Goal: Task Accomplishment & Management: Use online tool/utility

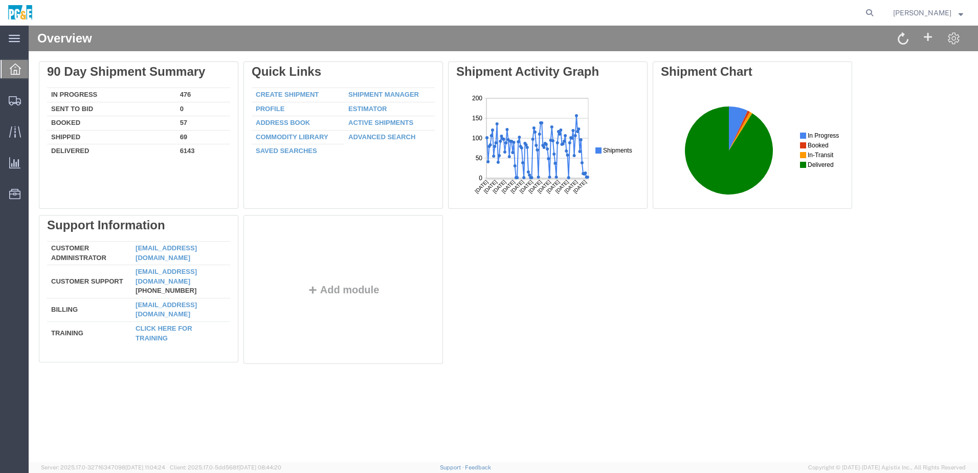
click at [486, 207] on div "Delete 90 Day Shipment Summary In Progress 476 Sent To Bid 0 Booked 57 Shipped …" at bounding box center [503, 214] width 929 height 307
click at [319, 207] on div "Overview Delete 90 Day Shipment Summary In Progress 476 Sent To Bid 0 Booked 57…" at bounding box center [504, 244] width 950 height 436
click at [486, 16] on icon at bounding box center [870, 13] width 14 height 14
click at [486, 12] on input "search" at bounding box center [707, 13] width 311 height 25
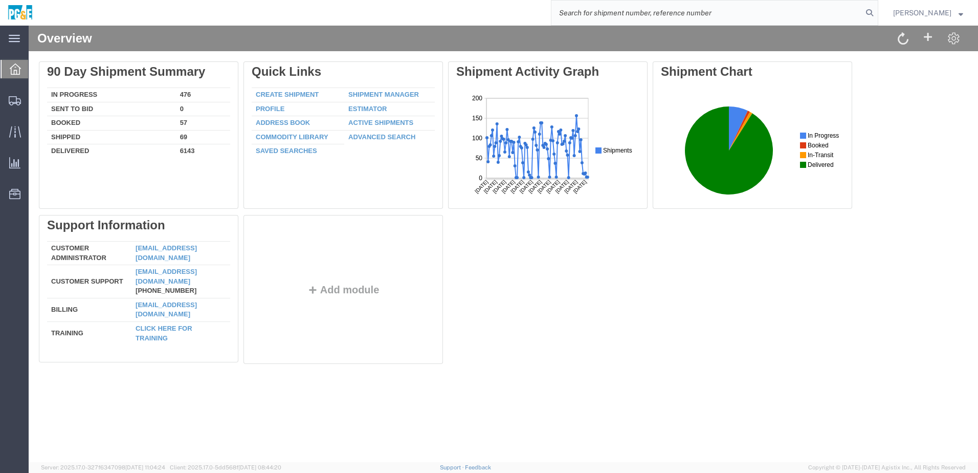
paste input "56394038"
type input "56394038"
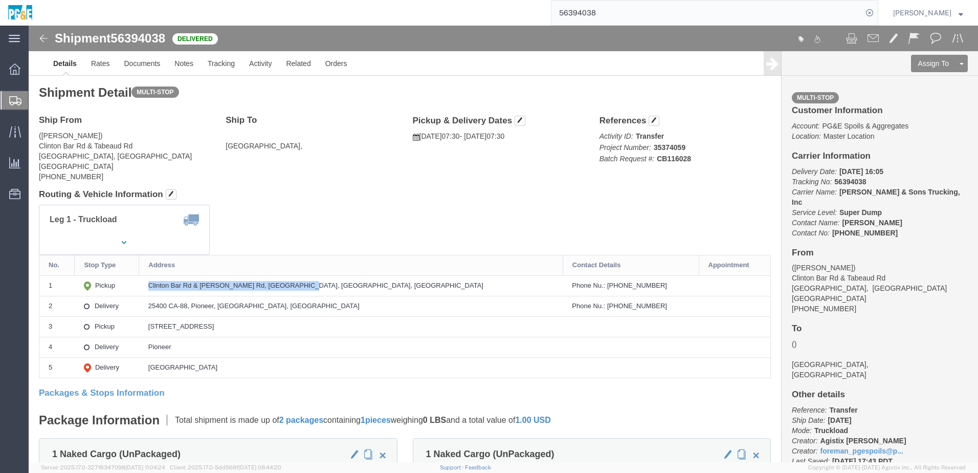
drag, startPoint x: 168, startPoint y: 260, endPoint x: 324, endPoint y: 261, distance: 156.1
click div "Clinton Bar Rd & Tabeaud Rd, Pine Grove, CA, US"
copy div "Clinton Bar Rd & Tabeaud Rd, Pine Grove, CA, US"
drag, startPoint x: 166, startPoint y: 279, endPoint x: 270, endPoint y: 281, distance: 104.4
click td "25400 CA-88, Pioneer, CA, US"
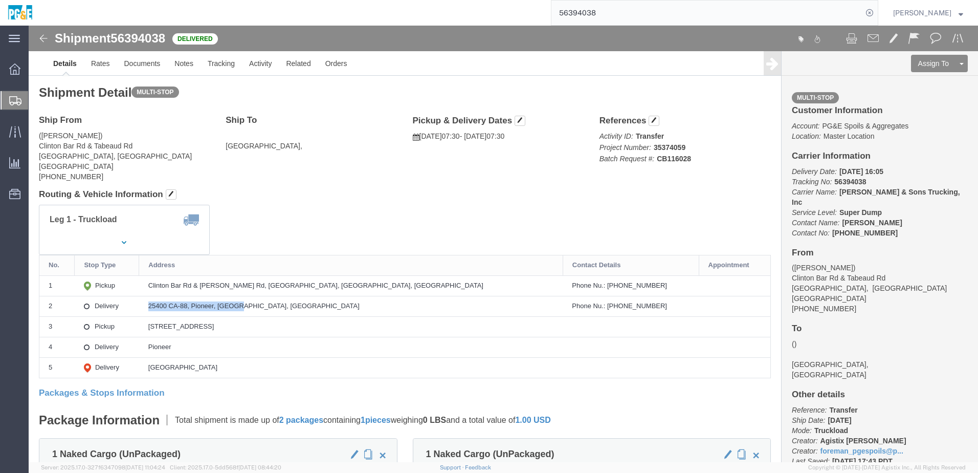
copy div "25400 CA-88, Pioneer, CA, US"
click link "Documents"
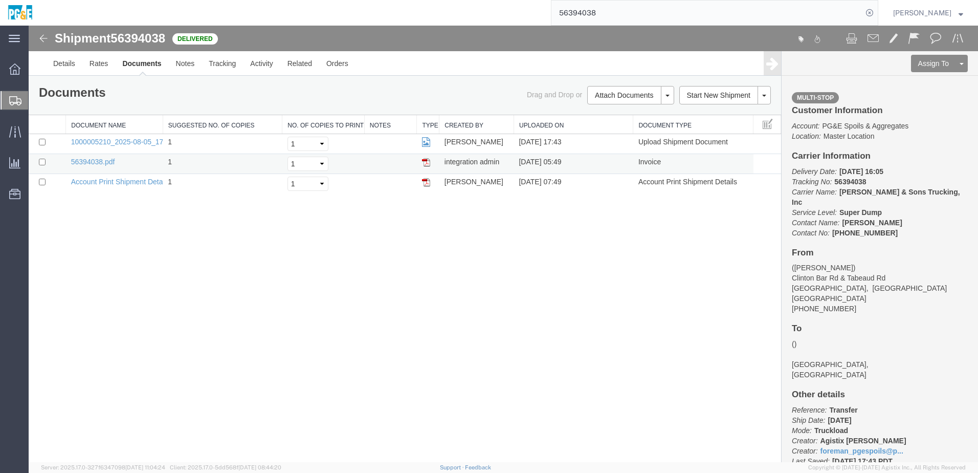
click at [46, 162] on td at bounding box center [47, 164] width 37 height 20
click at [41, 159] on input "checkbox" at bounding box center [42, 162] width 7 height 7
checkbox input "true"
click at [42, 139] on input "checkbox" at bounding box center [42, 142] width 7 height 7
checkbox input "true"
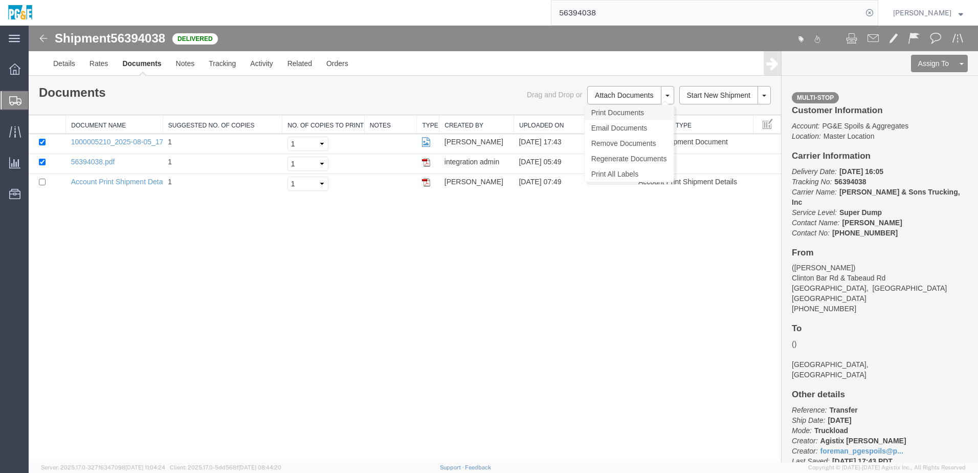
click at [486, 112] on link "Print Documents" at bounding box center [629, 112] width 89 height 15
click at [233, 63] on link "Tracking" at bounding box center [222, 63] width 41 height 25
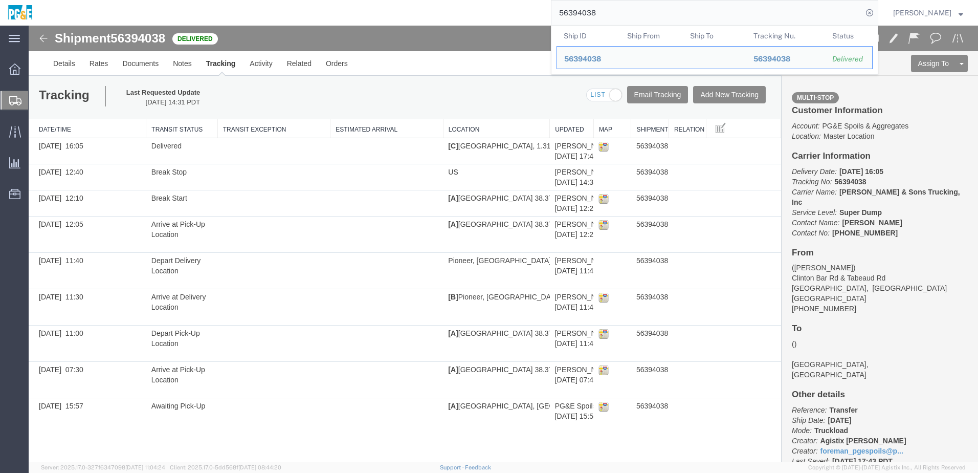
click at [486, 11] on input "56394038" at bounding box center [707, 13] width 311 height 25
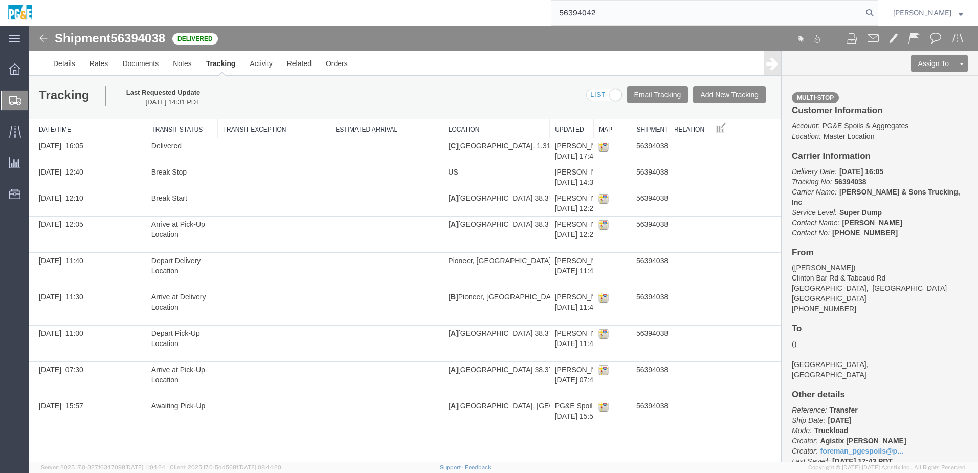
type input "56394042"
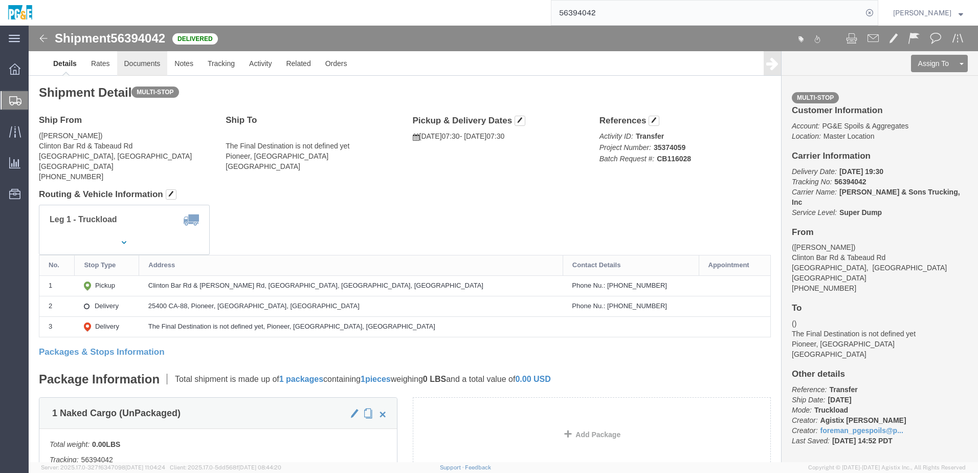
click link "Documents"
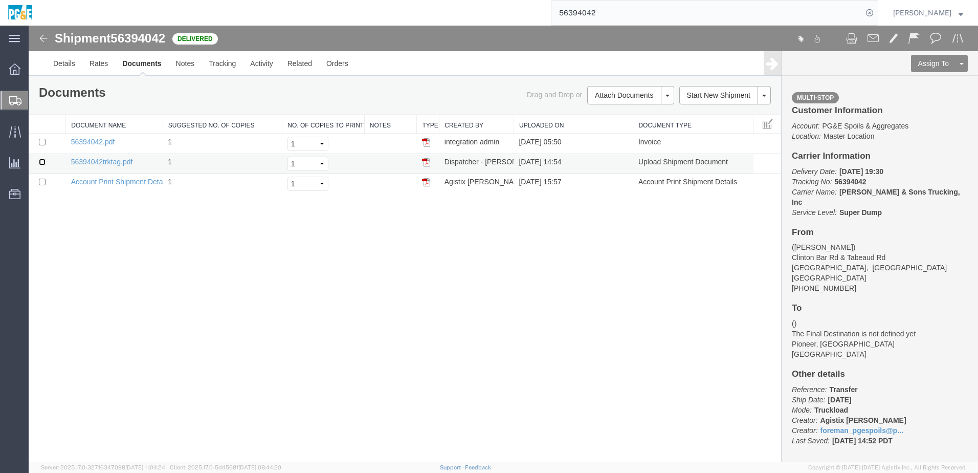
click at [43, 163] on input "checkbox" at bounding box center [42, 162] width 7 height 7
checkbox input "true"
click at [41, 143] on input "checkbox" at bounding box center [42, 142] width 7 height 7
checkbox input "true"
click at [486, 109] on link "Print Documents" at bounding box center [629, 112] width 89 height 15
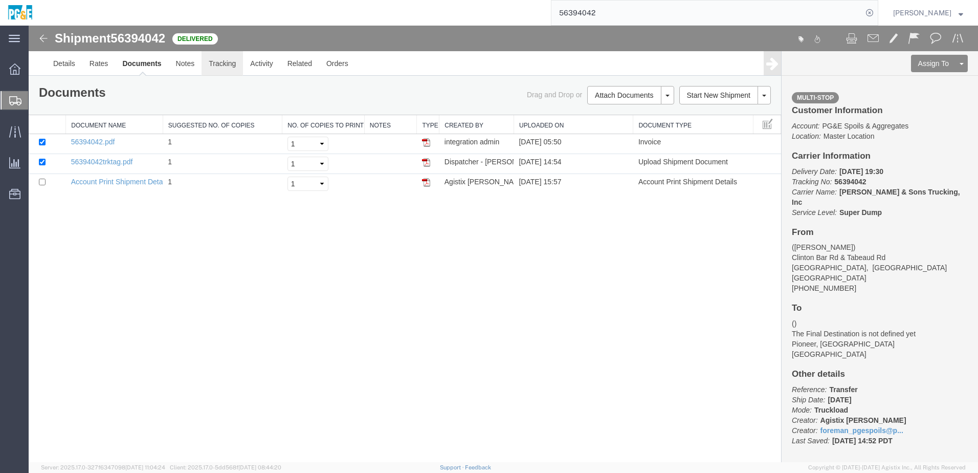
click at [225, 68] on link "Tracking" at bounding box center [222, 63] width 41 height 25
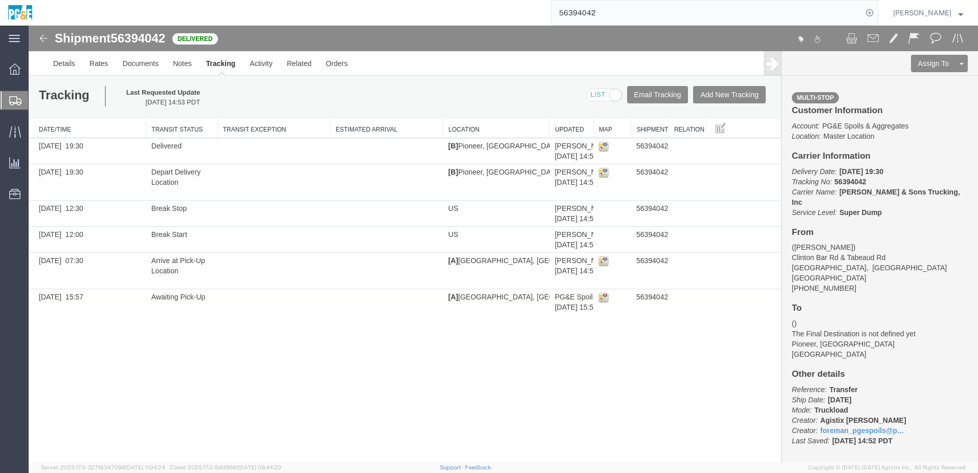
click at [486, 11] on input "56394042" at bounding box center [707, 13] width 311 height 25
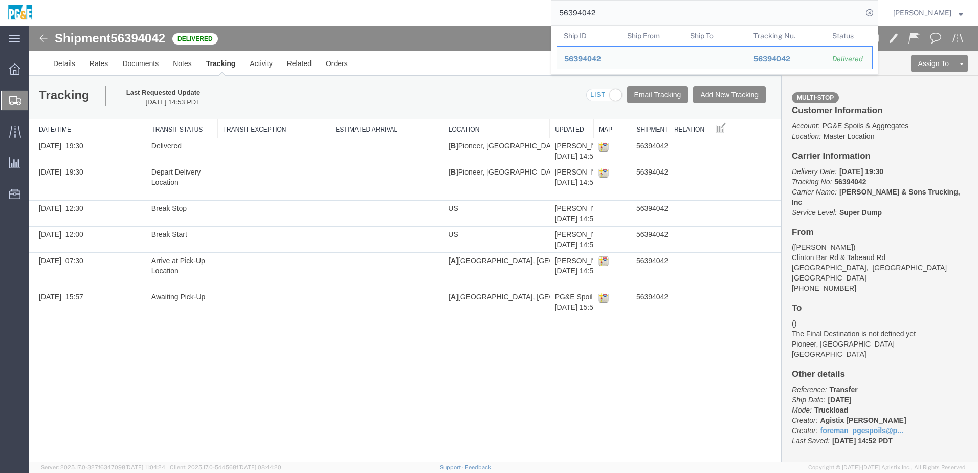
click at [486, 11] on input "56394042" at bounding box center [707, 13] width 311 height 25
paste input "6"
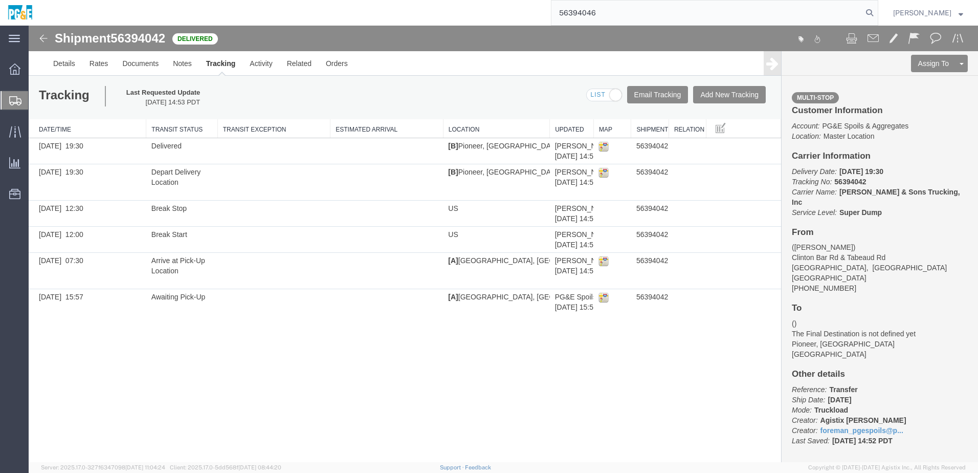
type input "56394046"
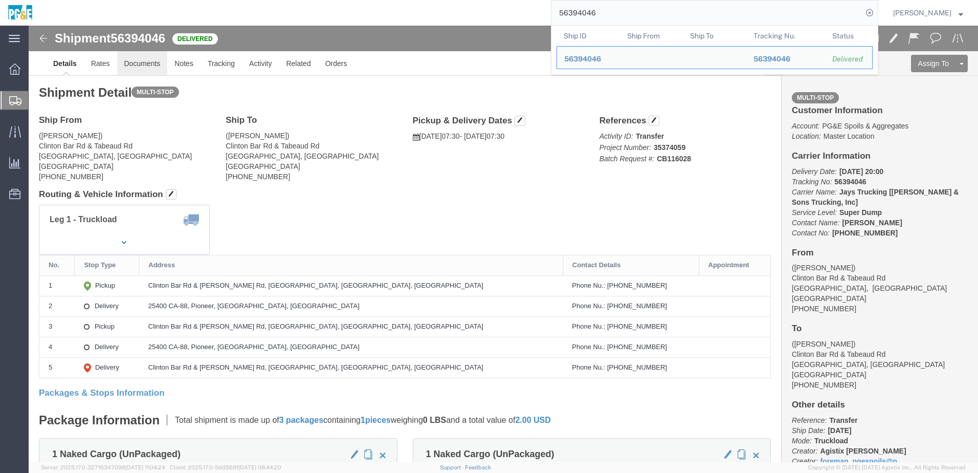
click link "Documents"
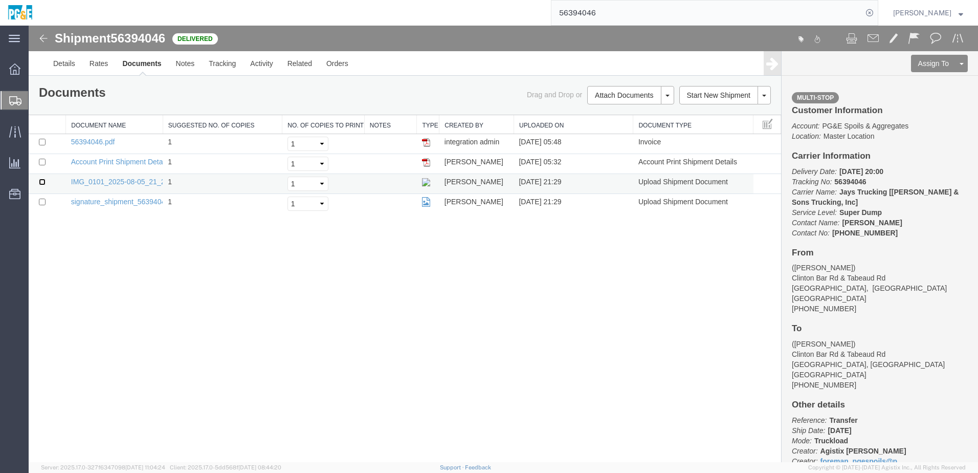
click at [43, 181] on input "checkbox" at bounding box center [42, 182] width 7 height 7
checkbox input "true"
click at [42, 142] on input "checkbox" at bounding box center [42, 142] width 7 height 7
checkbox input "true"
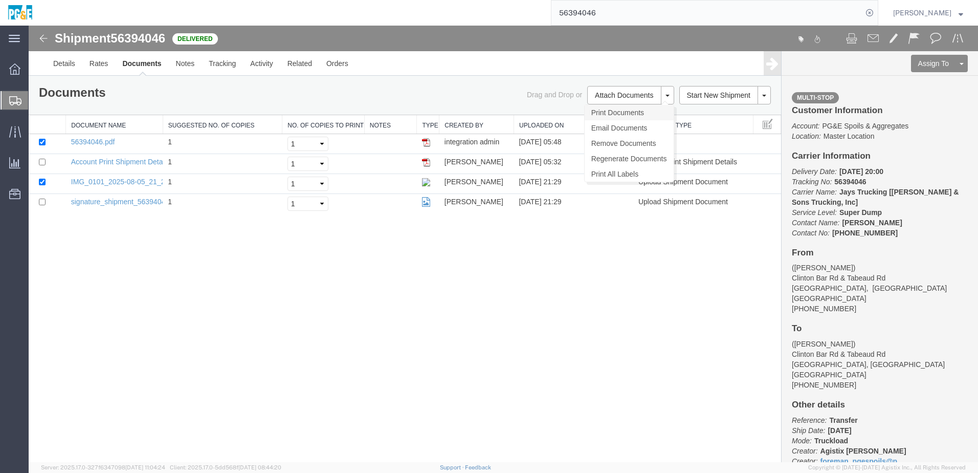
click at [486, 113] on link "Print Documents" at bounding box center [629, 112] width 89 height 15
click at [230, 70] on link "Tracking" at bounding box center [222, 63] width 41 height 25
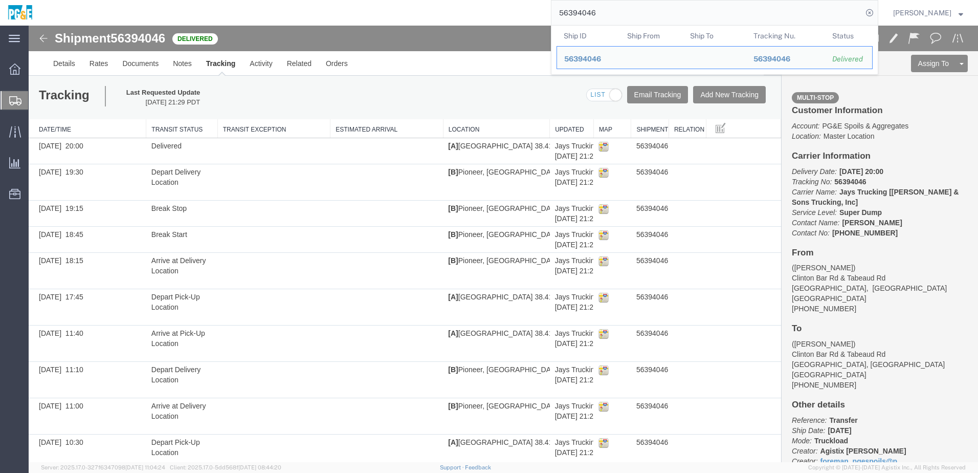
click at [486, 12] on input "56394046" at bounding box center [707, 13] width 311 height 25
paste input "37731"
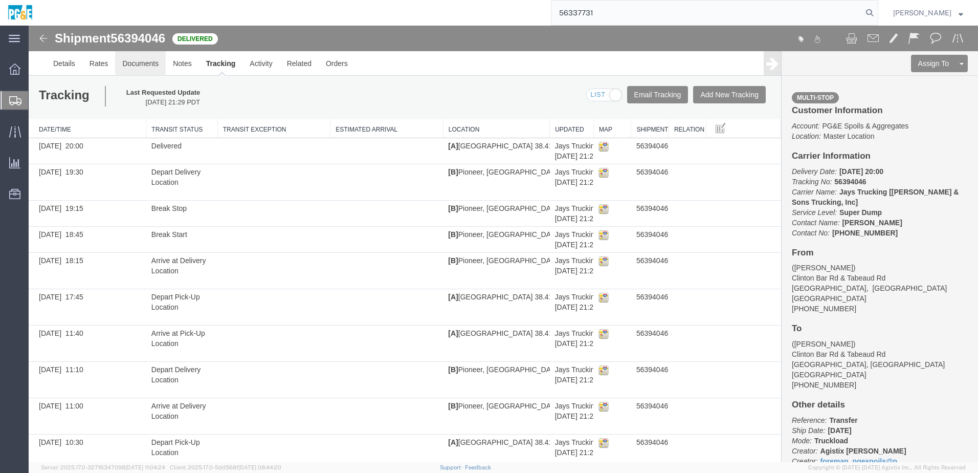
type input "56337731"
click at [486, 11] on input "56337731" at bounding box center [707, 13] width 311 height 25
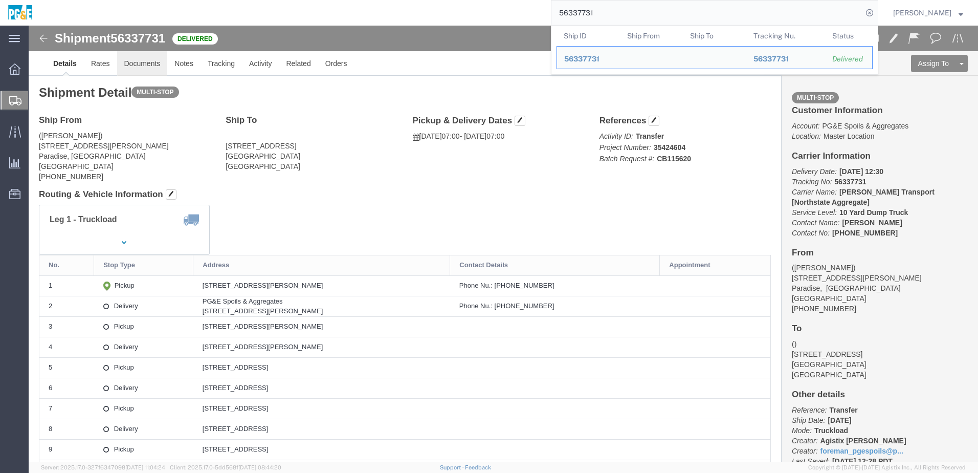
click link "Documents"
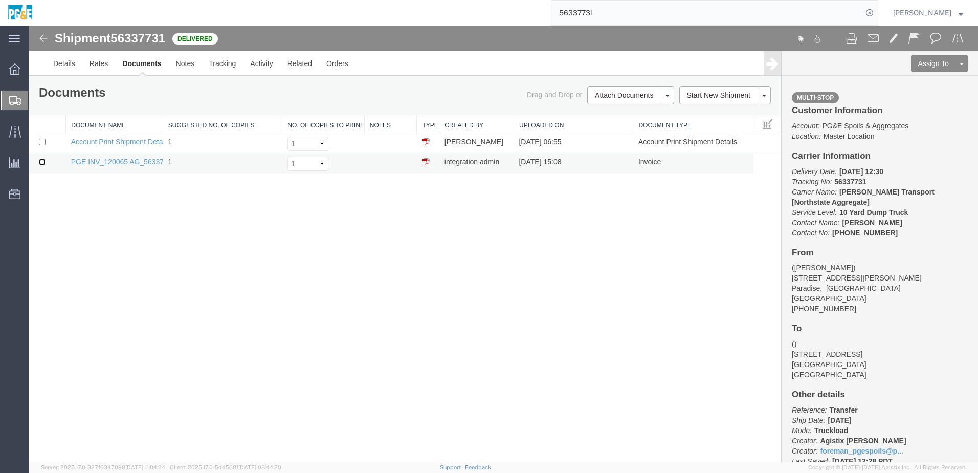
click at [42, 163] on input "checkbox" at bounding box center [42, 162] width 7 height 7
checkbox input "true"
click at [486, 115] on link "Print Documents" at bounding box center [629, 112] width 89 height 15
click at [221, 72] on link "Tracking" at bounding box center [222, 63] width 41 height 25
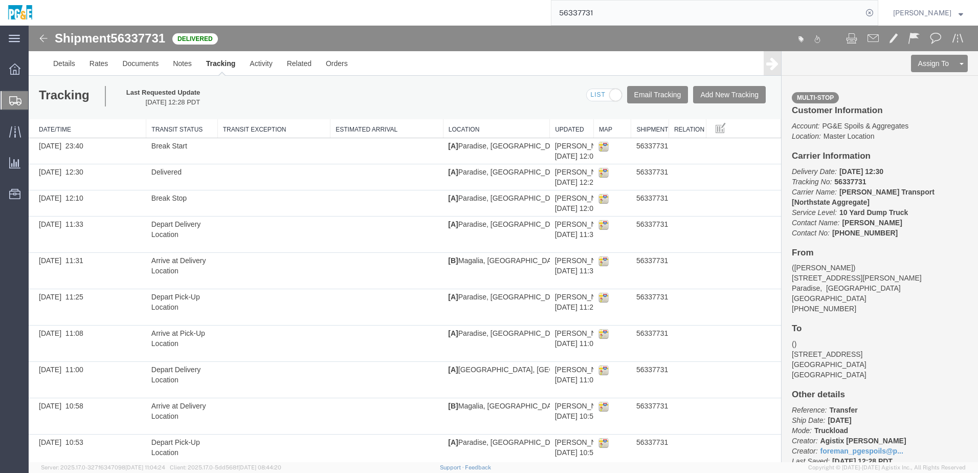
click at [486, 11] on input "56337731" at bounding box center [707, 13] width 311 height 25
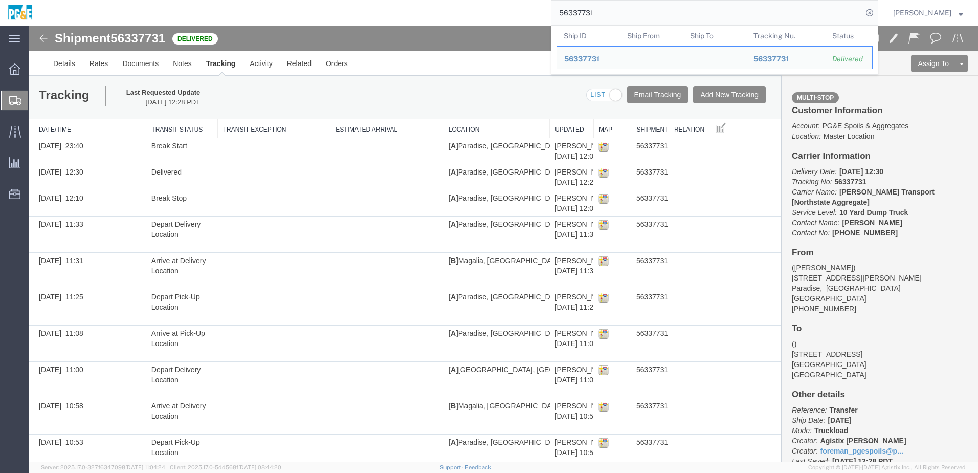
click at [486, 11] on input "56337731" at bounding box center [707, 13] width 311 height 25
paste input "22"
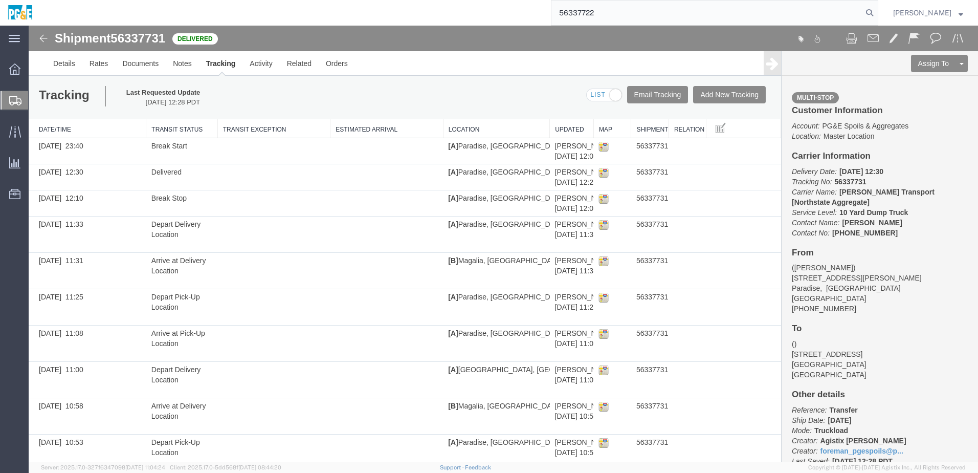
type input "56337722"
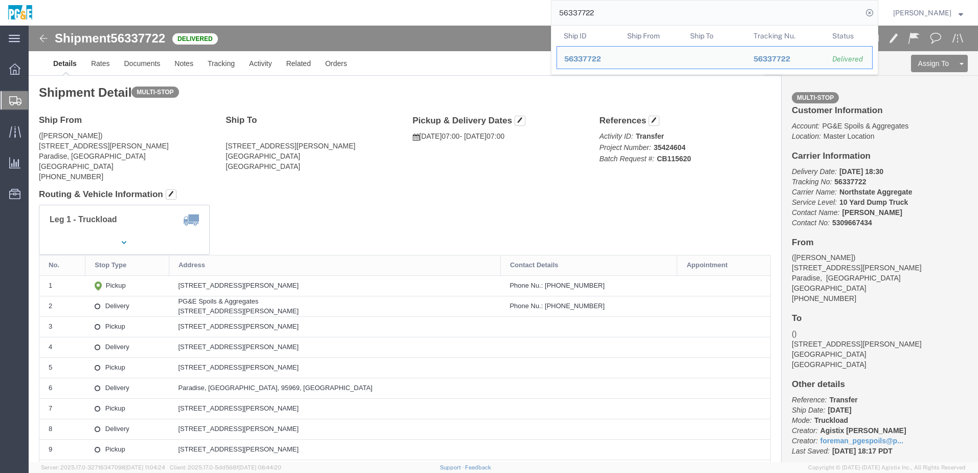
click div "Shipment Detail Multi-stop Ship From (Matt Robbins) 6854 Pentz Rd Paradise, CA …"
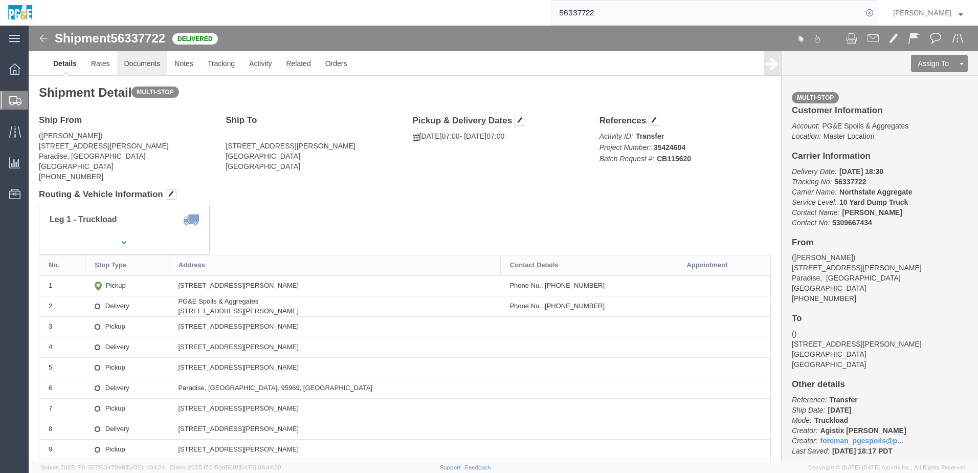
click link "Documents"
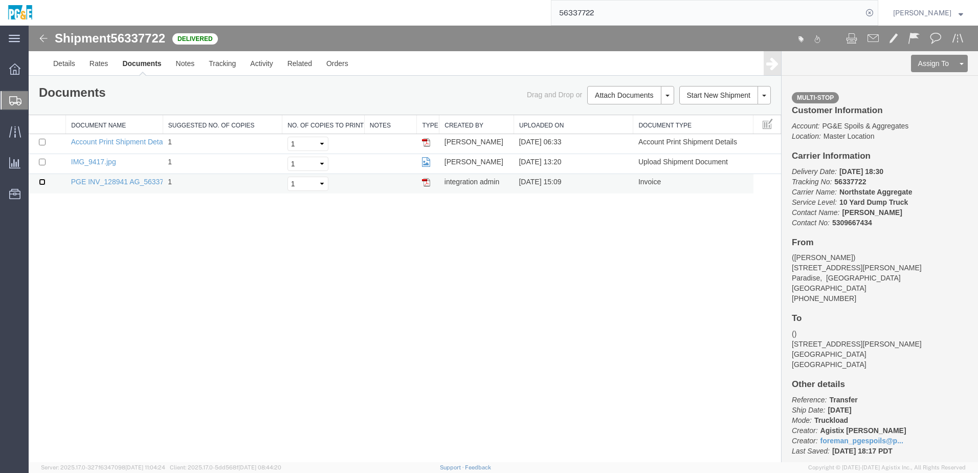
click at [44, 182] on input "checkbox" at bounding box center [42, 182] width 7 height 7
checkbox input "true"
click at [45, 163] on input "checkbox" at bounding box center [42, 162] width 7 height 7
checkbox input "true"
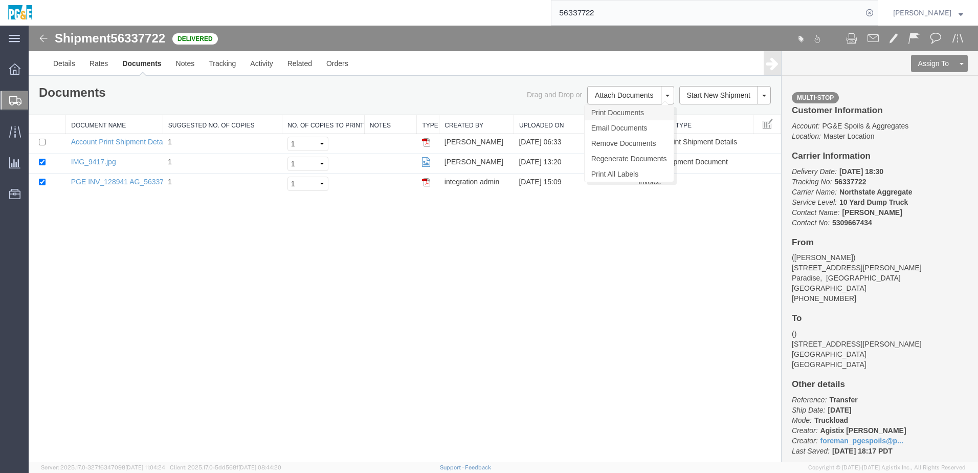
click at [486, 114] on link "Print Documents" at bounding box center [629, 112] width 89 height 15
click at [221, 62] on link "Tracking" at bounding box center [222, 63] width 41 height 25
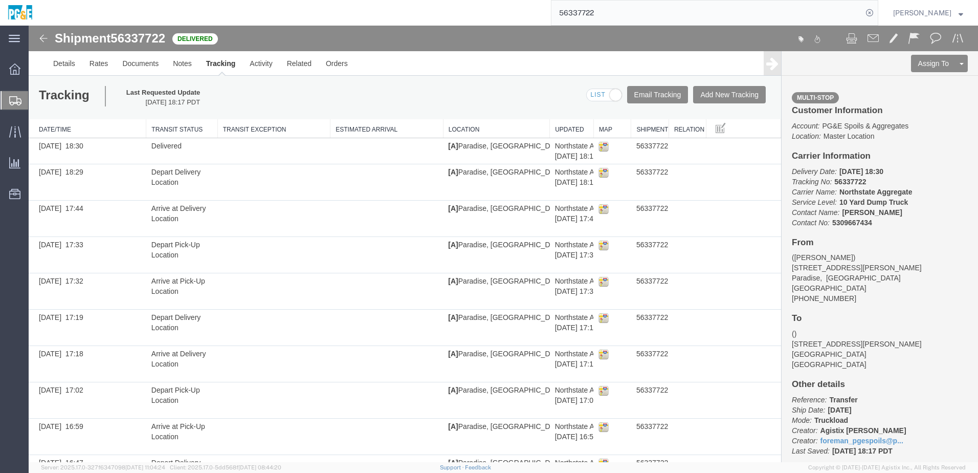
click at [486, 16] on input "56337722" at bounding box center [707, 13] width 311 height 25
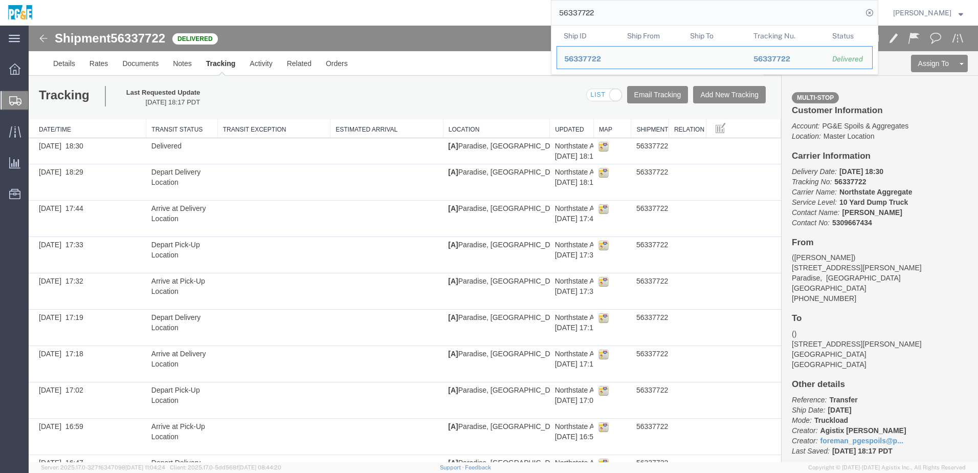
click at [486, 16] on input "56337722" at bounding box center [707, 13] width 311 height 25
paste input "7"
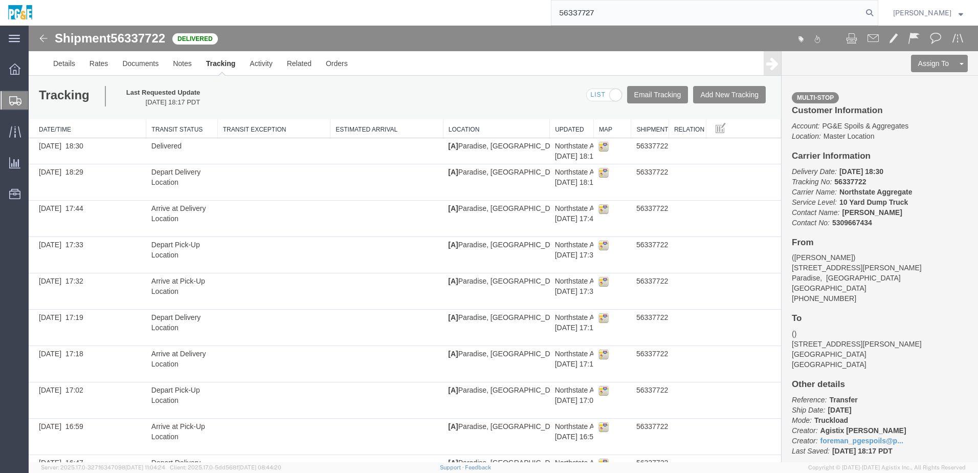
type input "56337727"
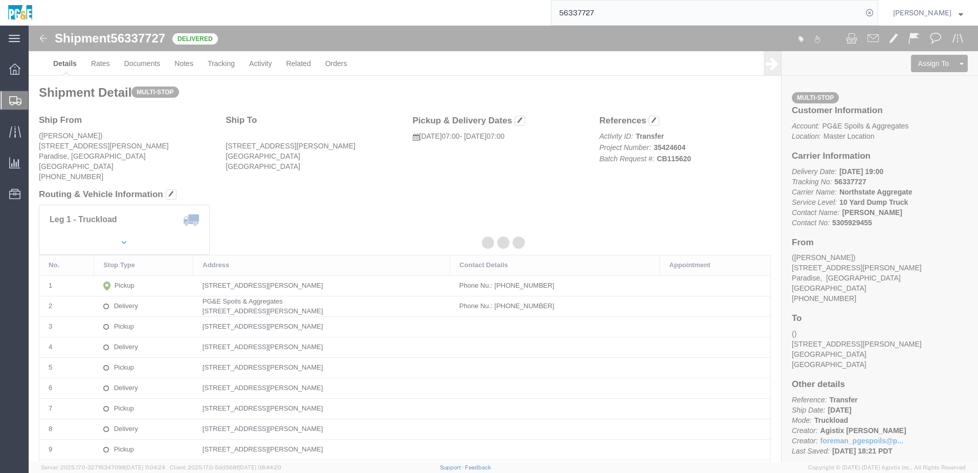
click div
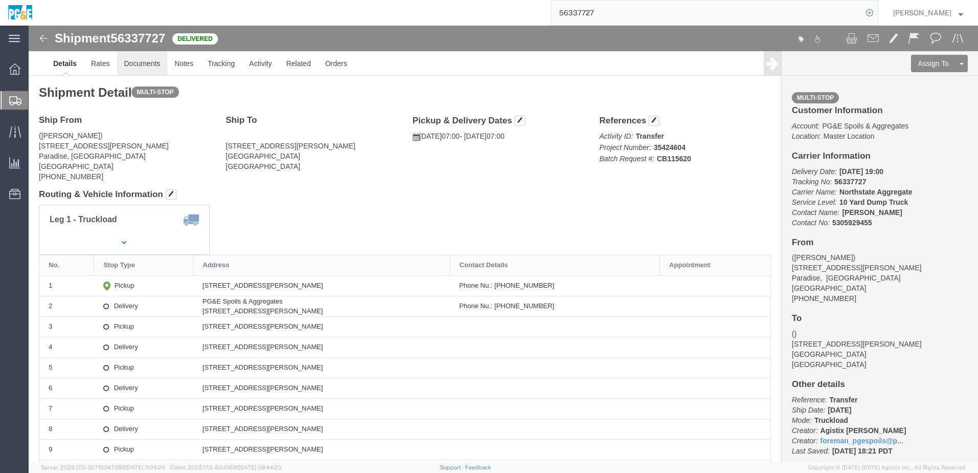
click link "Documents"
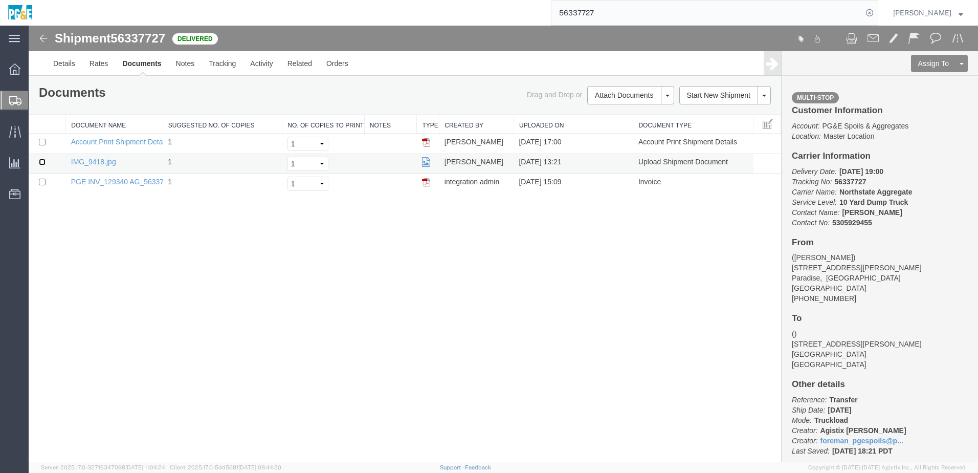
click at [43, 161] on input "checkbox" at bounding box center [42, 162] width 7 height 7
checkbox input "true"
click at [40, 184] on input "checkbox" at bounding box center [42, 182] width 7 height 7
checkbox input "true"
click at [486, 108] on link "Print Documents" at bounding box center [629, 112] width 89 height 15
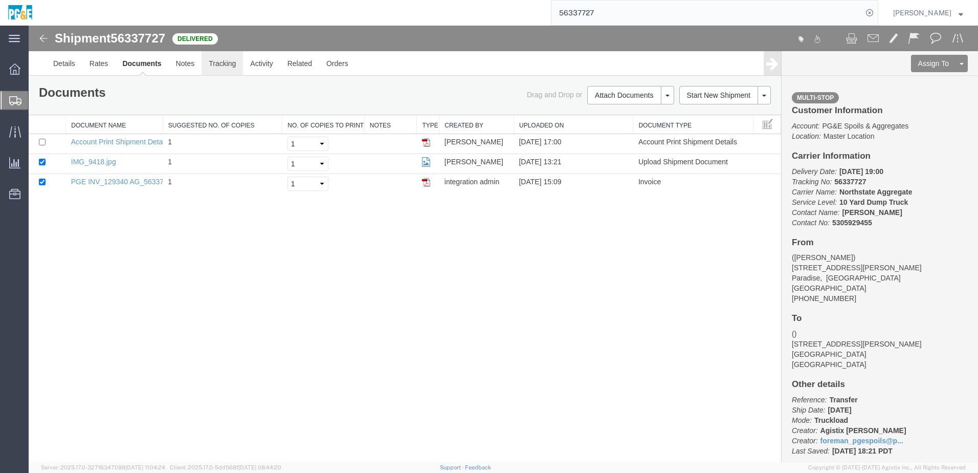
click at [234, 64] on link "Tracking" at bounding box center [222, 63] width 41 height 25
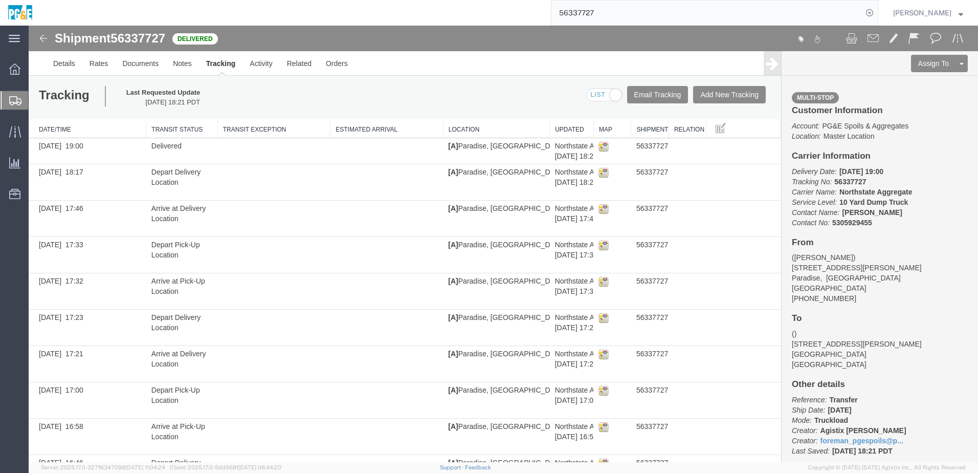
click at [486, 11] on input "56337727" at bounding box center [707, 13] width 311 height 25
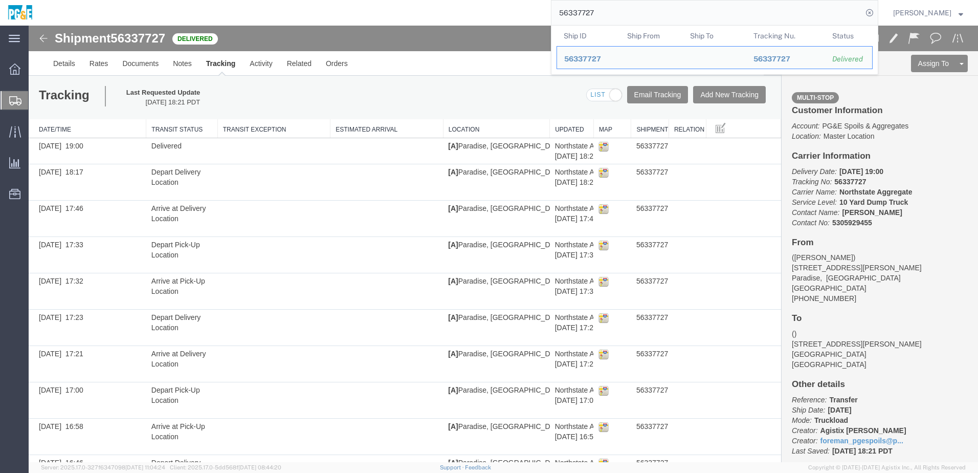
click at [486, 11] on input "56337727" at bounding box center [707, 13] width 311 height 25
paste input "6"
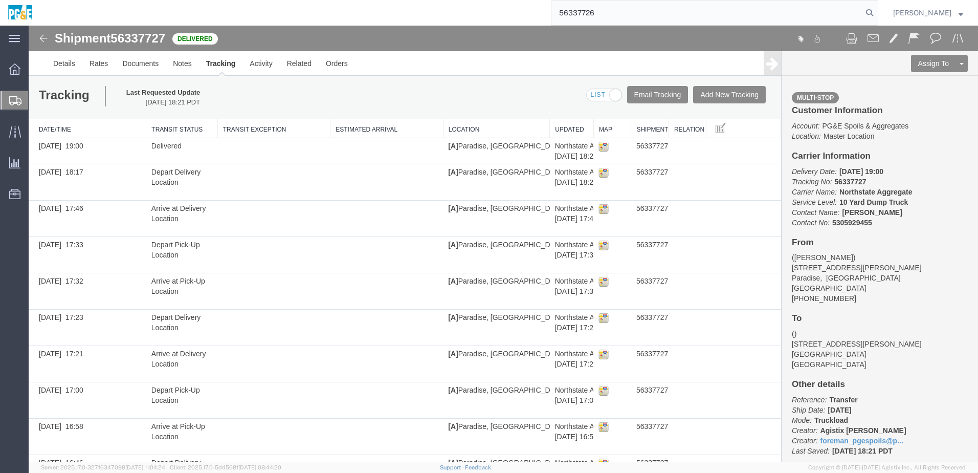
type input "56337726"
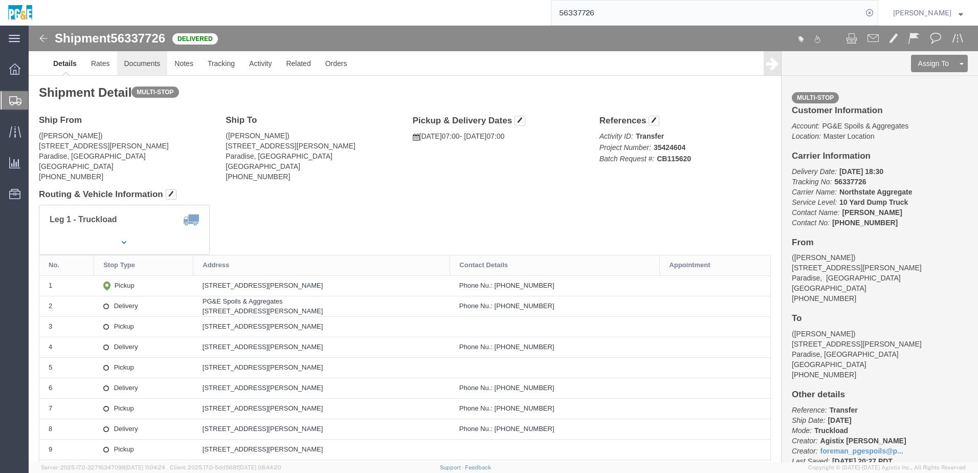
click link "Documents"
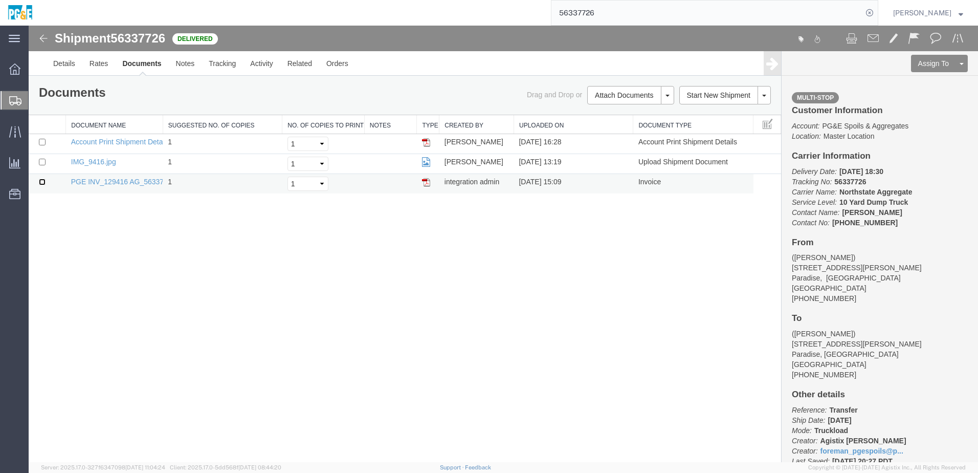
click at [44, 183] on input "checkbox" at bounding box center [42, 182] width 7 height 7
checkbox input "true"
click at [45, 165] on input "checkbox" at bounding box center [42, 162] width 7 height 7
checkbox input "true"
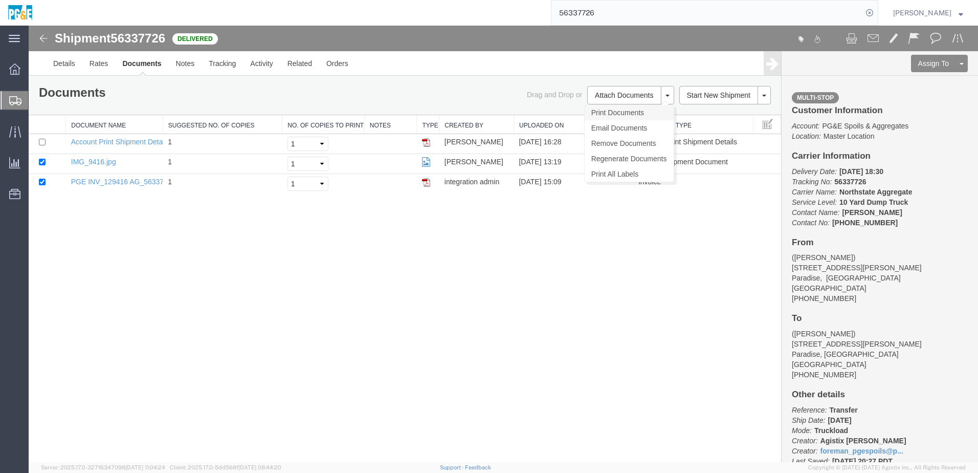
click at [486, 116] on link "Print Documents" at bounding box center [629, 112] width 89 height 15
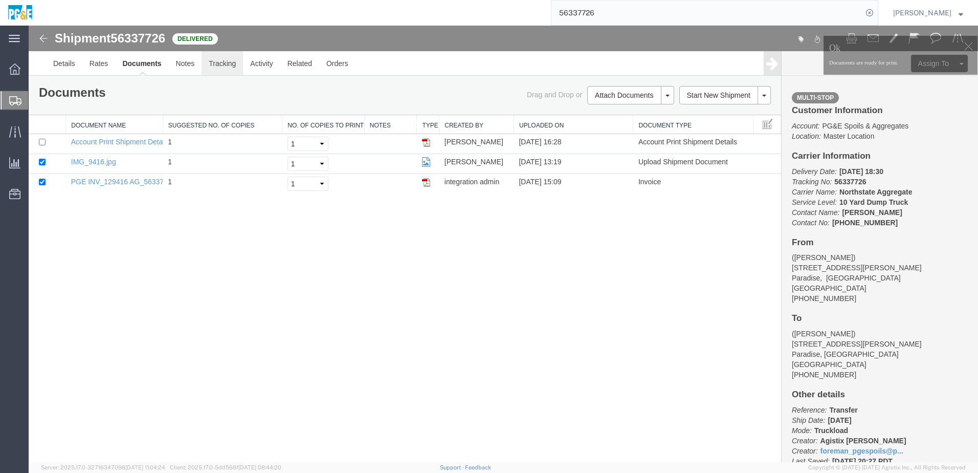
click at [223, 61] on link "Tracking" at bounding box center [222, 63] width 41 height 25
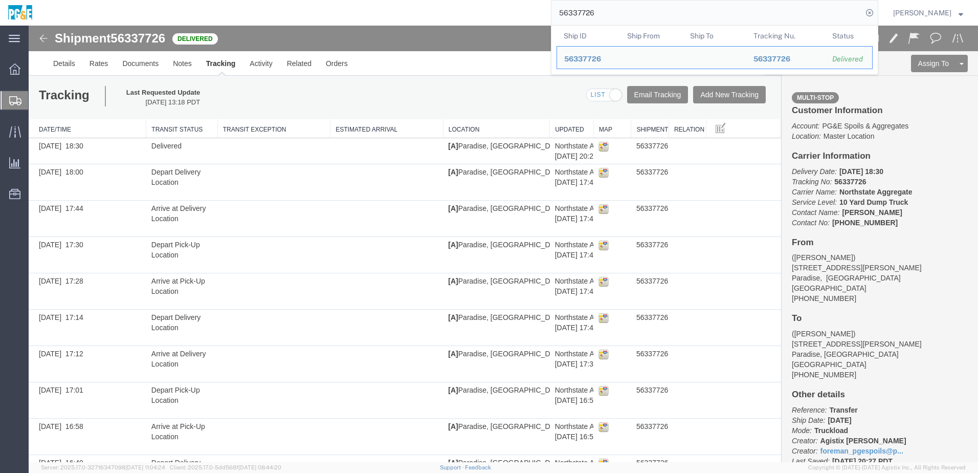
click at [486, 3] on input "56337726" at bounding box center [707, 13] width 311 height 25
click at [486, 11] on input "56337726" at bounding box center [707, 13] width 311 height 25
paste input "43347"
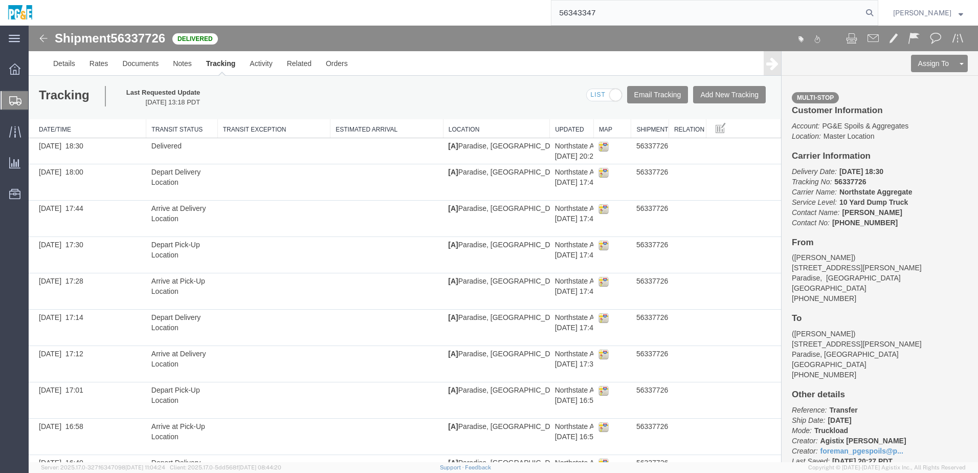
type input "56343347"
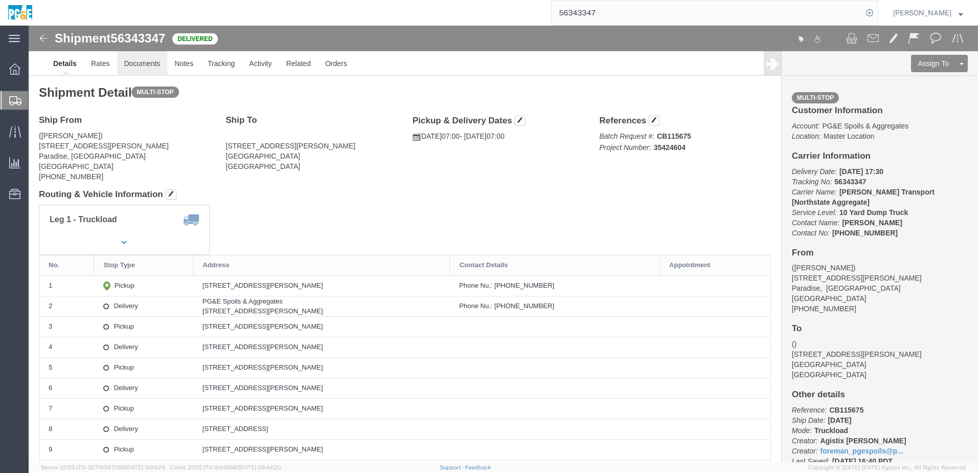
click link "Documents"
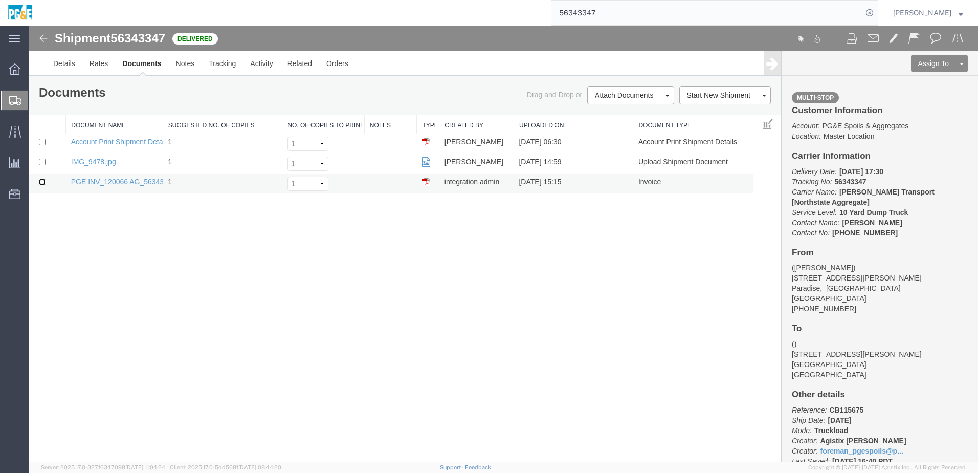
click at [43, 181] on input "checkbox" at bounding box center [42, 182] width 7 height 7
checkbox input "true"
click at [43, 164] on input "checkbox" at bounding box center [42, 162] width 7 height 7
checkbox input "true"
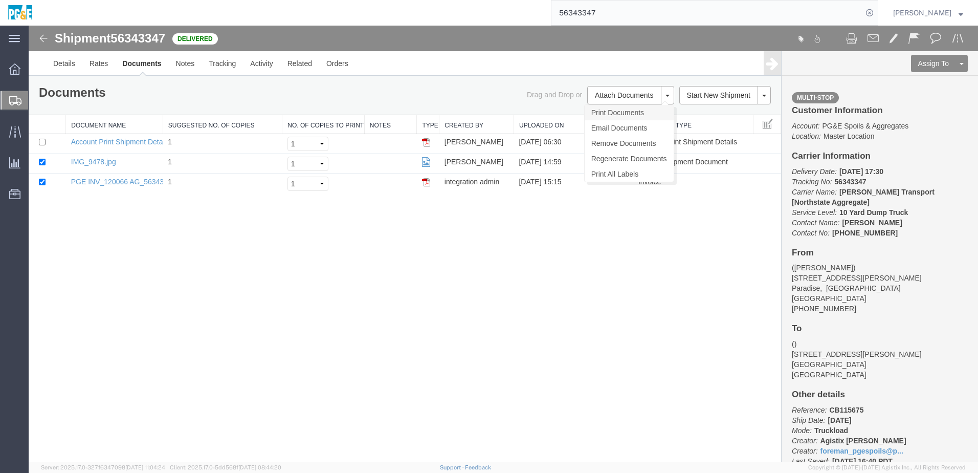
click at [486, 118] on link "Print Documents" at bounding box center [629, 112] width 89 height 15
click at [223, 68] on link "Tracking" at bounding box center [222, 63] width 41 height 25
